Goal: Entertainment & Leisure: Browse casually

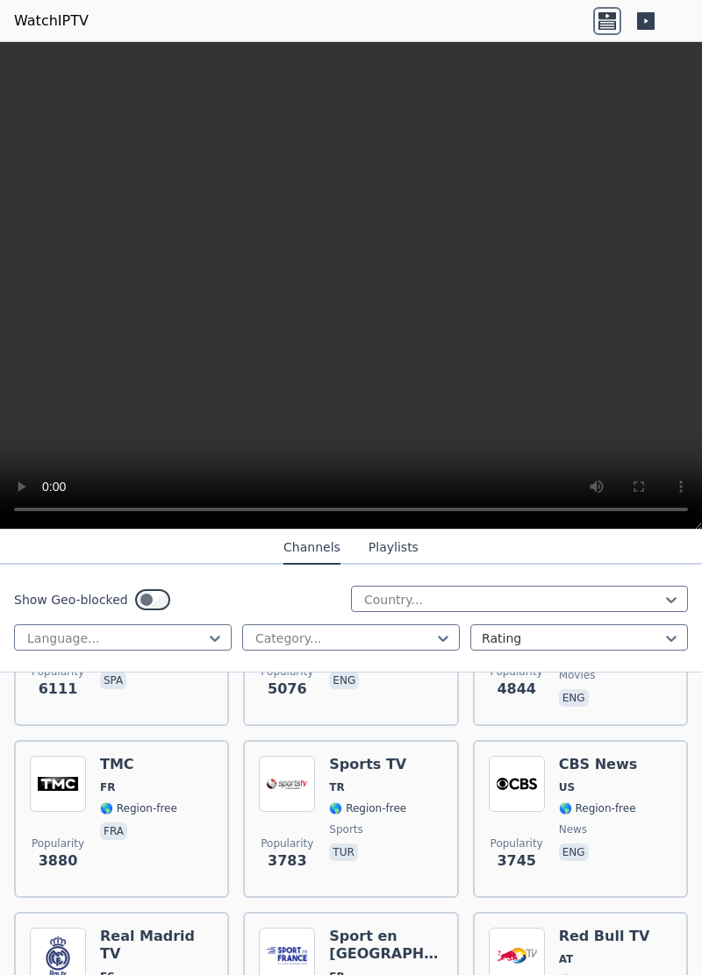
scroll to position [501, 0]
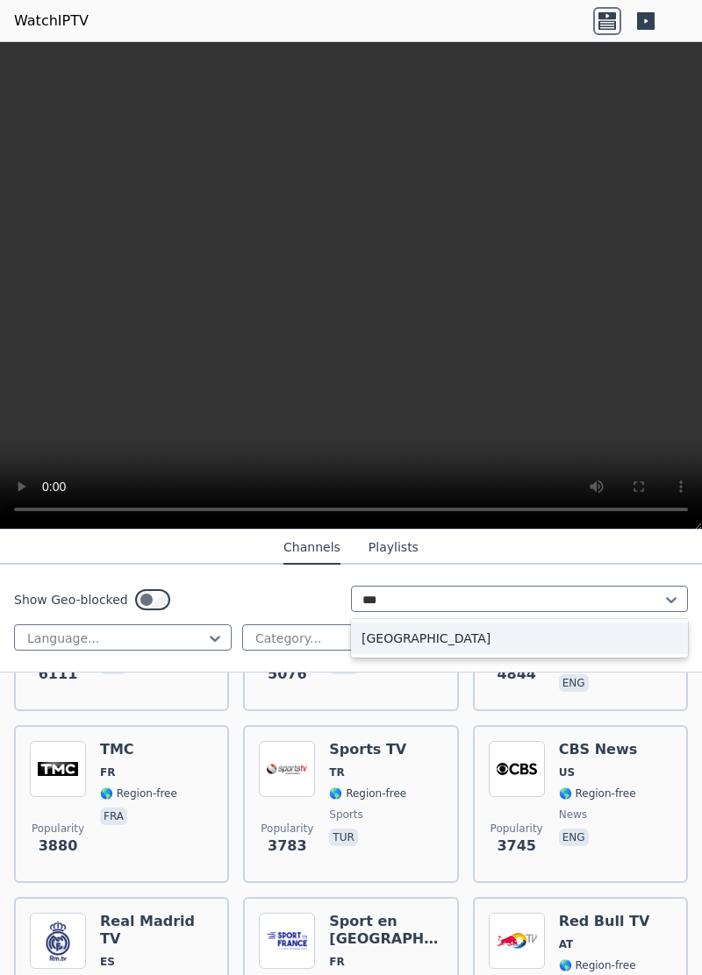
click at [474, 642] on div "[GEOGRAPHIC_DATA]" at bounding box center [519, 639] width 337 height 32
type input "***"
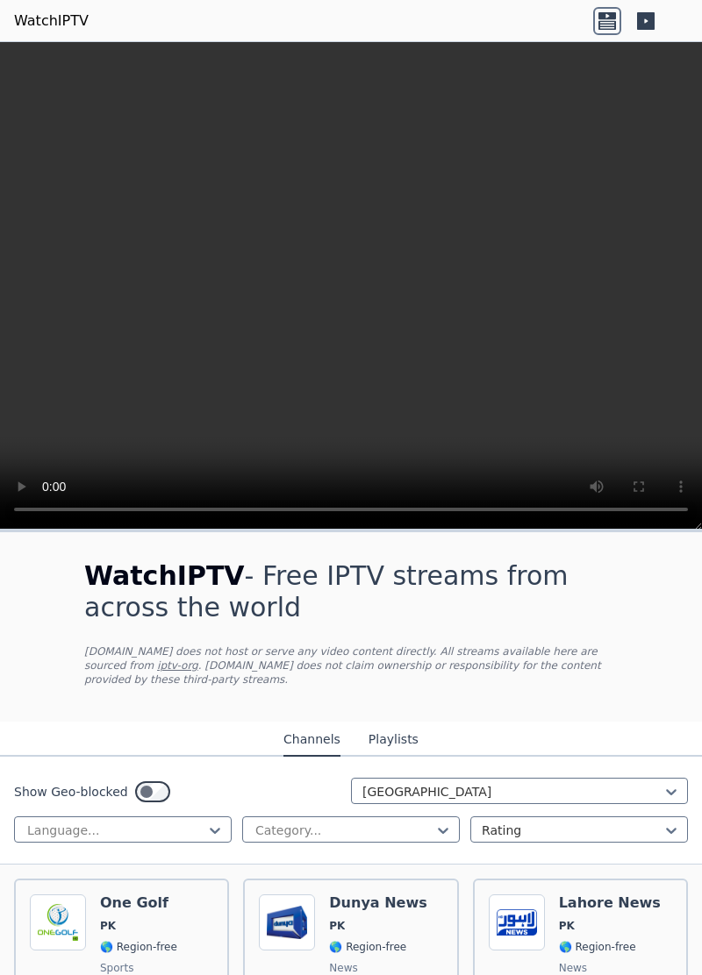
click at [395, 738] on button "Playlists" at bounding box center [393, 739] width 50 height 33
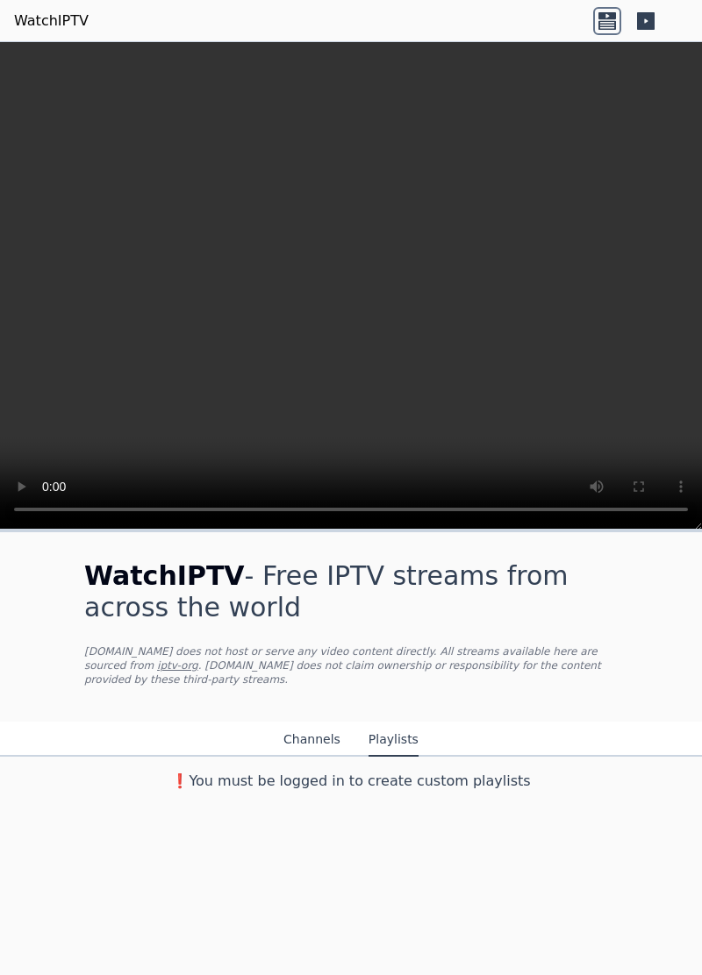
click at [316, 749] on button "Channels" at bounding box center [311, 739] width 57 height 33
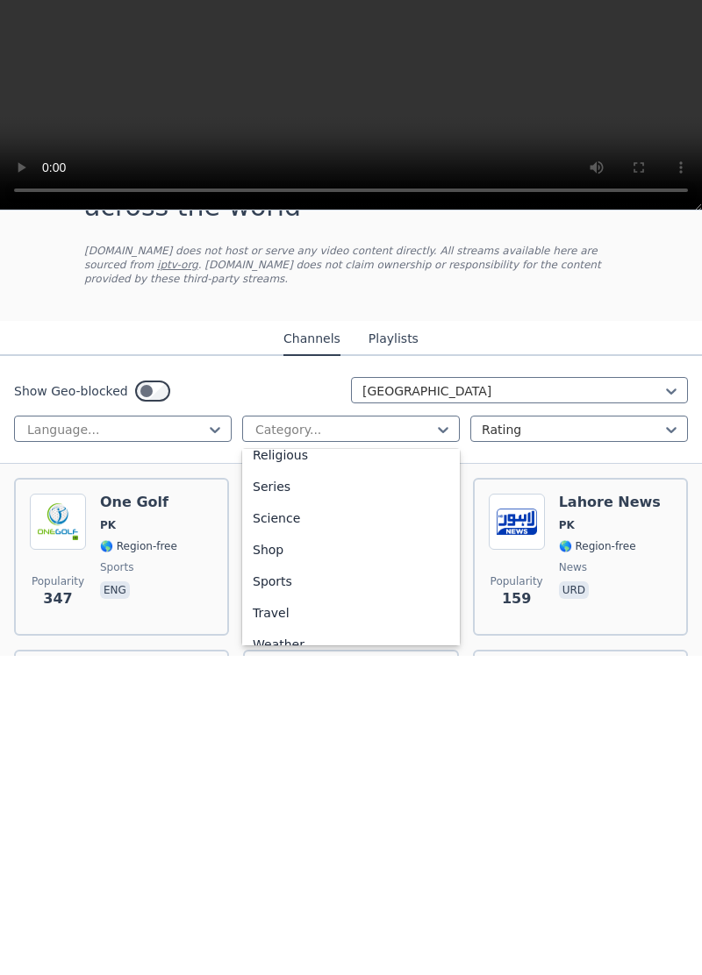
scroll to position [663, 0]
click at [288, 888] on div "Sports" at bounding box center [350, 882] width 217 height 32
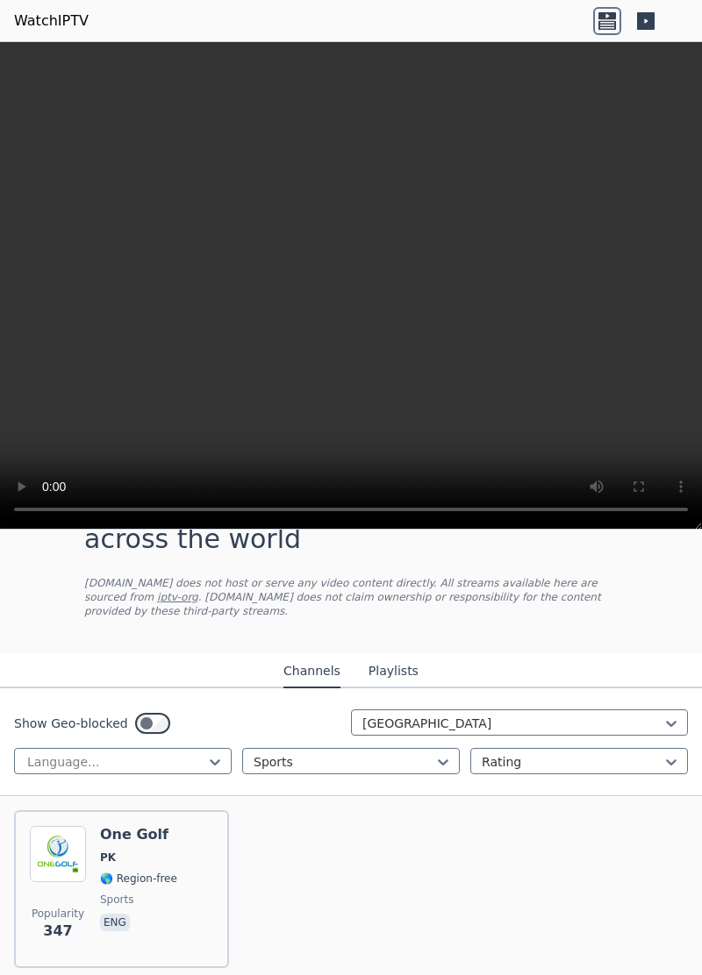
scroll to position [72, 0]
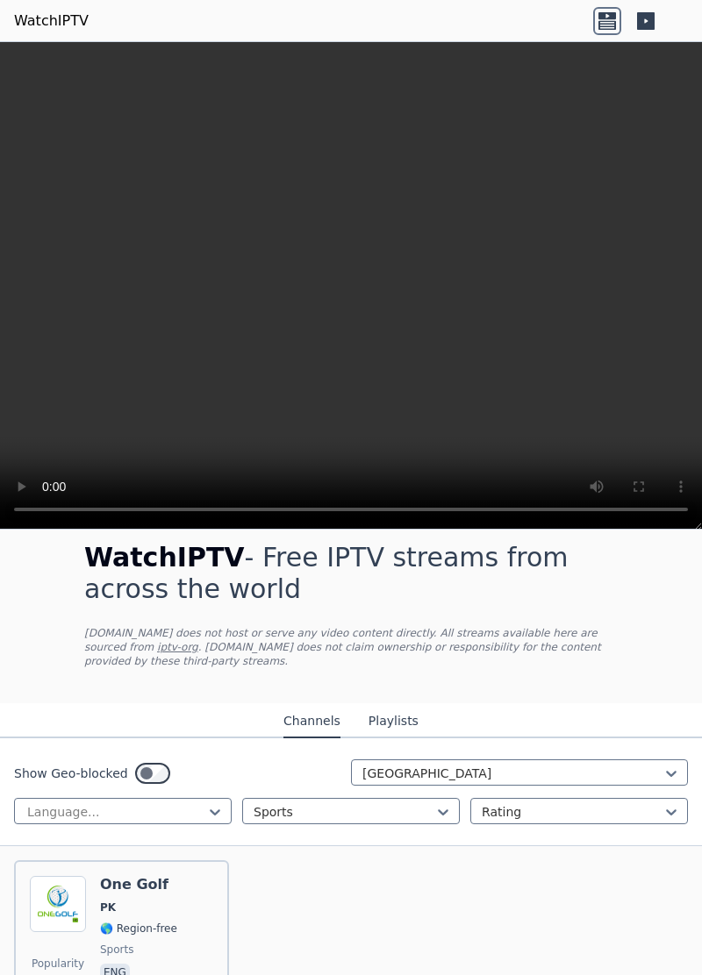
scroll to position [12, 0]
